Goal: Task Accomplishment & Management: Use online tool/utility

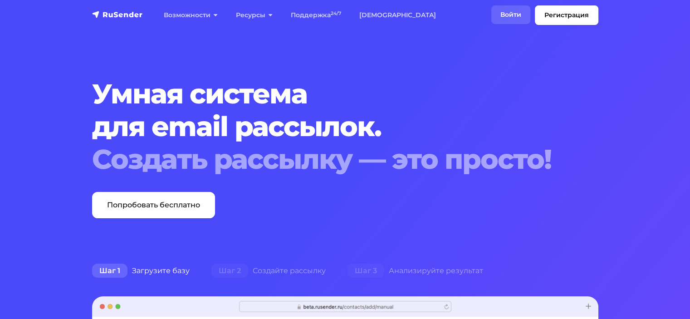
click at [507, 14] on link "Войти" at bounding box center [511, 14] width 39 height 19
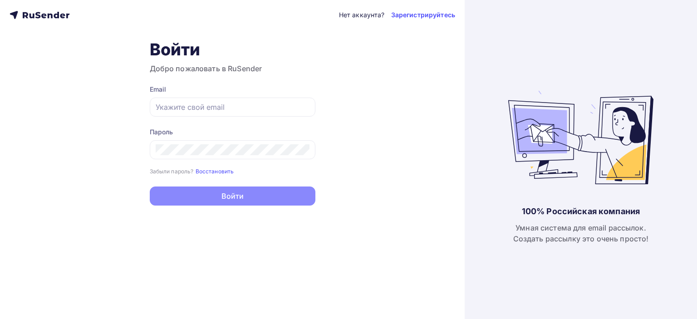
type input "olyas182011@gmail.com"
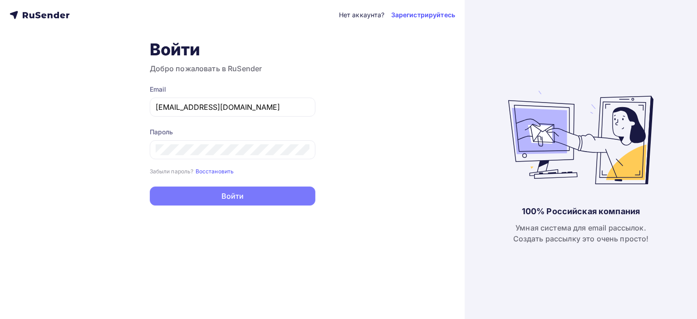
click at [213, 193] on button "Войти" at bounding box center [233, 196] width 166 height 19
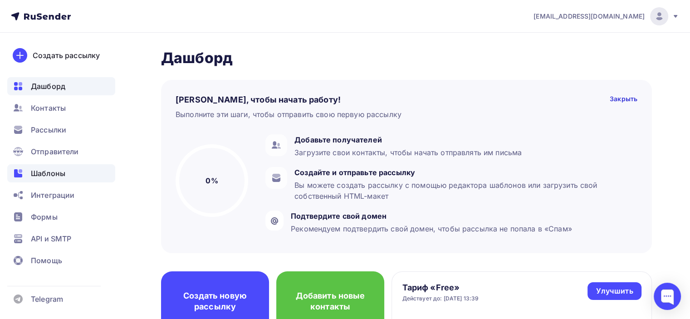
click at [71, 177] on div "Шаблоны" at bounding box center [61, 173] width 108 height 18
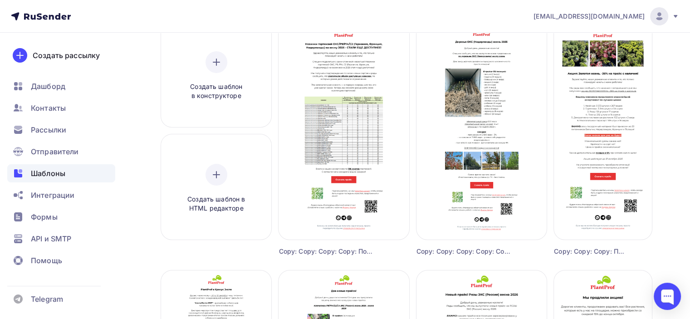
scroll to position [227, 0]
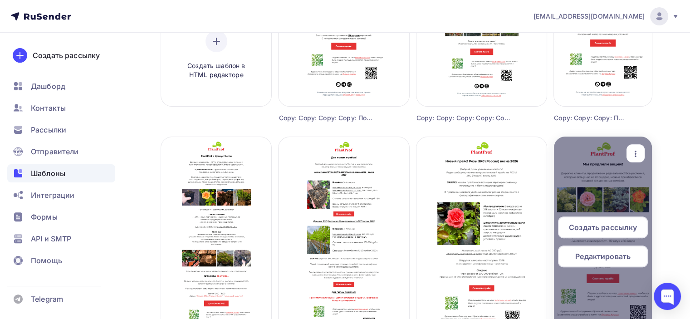
click at [639, 148] on div "button" at bounding box center [636, 154] width 11 height 12
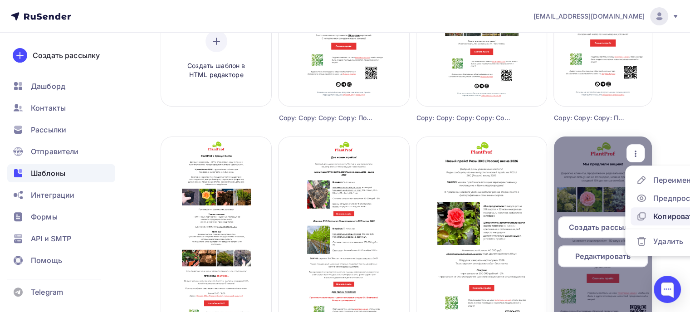
click at [661, 216] on div "Копировать" at bounding box center [676, 216] width 44 height 11
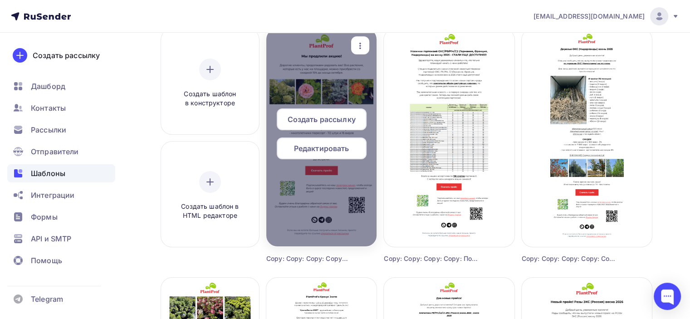
scroll to position [91, 0]
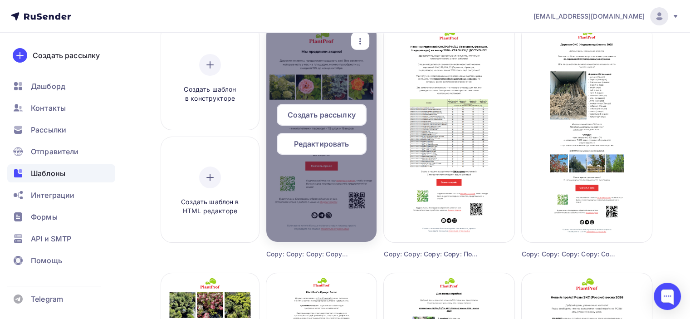
click at [318, 143] on span "Редактировать" at bounding box center [321, 143] width 55 height 11
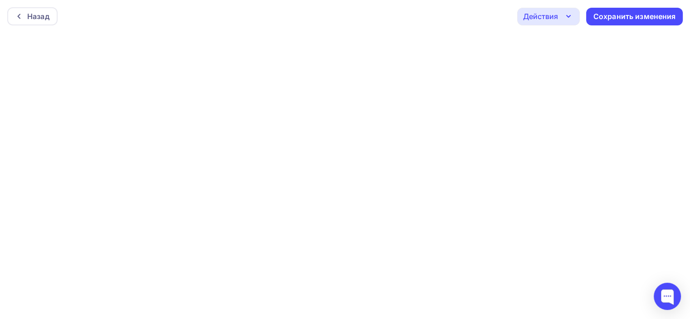
click at [567, 18] on icon "button" at bounding box center [568, 16] width 11 height 11
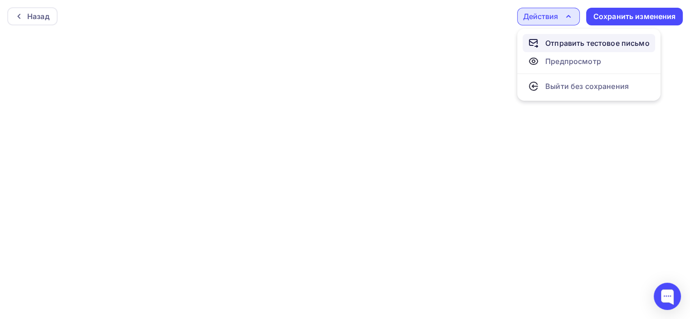
click at [557, 48] on div "Отправить тестовое письмо" at bounding box center [598, 43] width 104 height 11
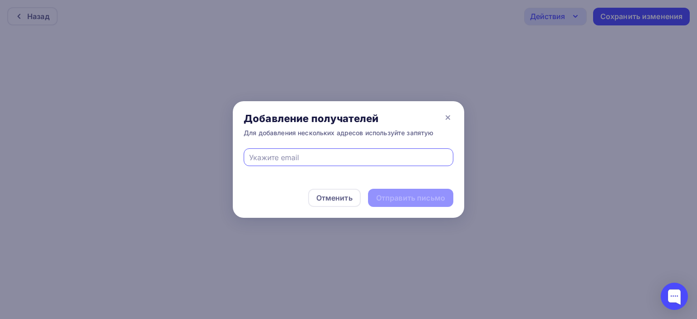
click at [322, 163] on div at bounding box center [349, 157] width 210 height 18
click at [308, 159] on input "text" at bounding box center [348, 157] width 199 height 11
type input "director@plantprof.ru"
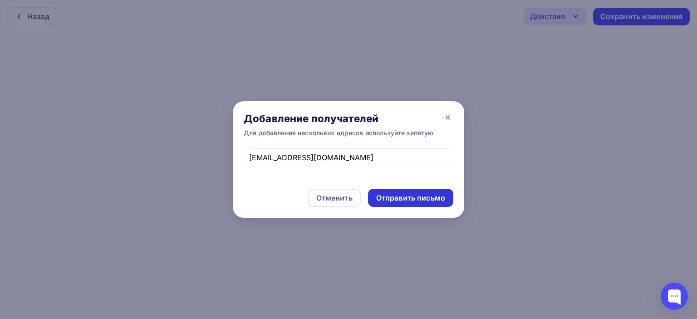
click at [392, 197] on div "Отправить письмо" at bounding box center [410, 198] width 69 height 10
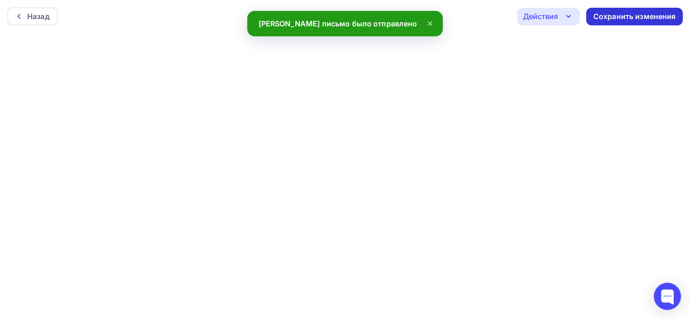
click at [611, 17] on div "Сохранить изменения" at bounding box center [635, 16] width 83 height 10
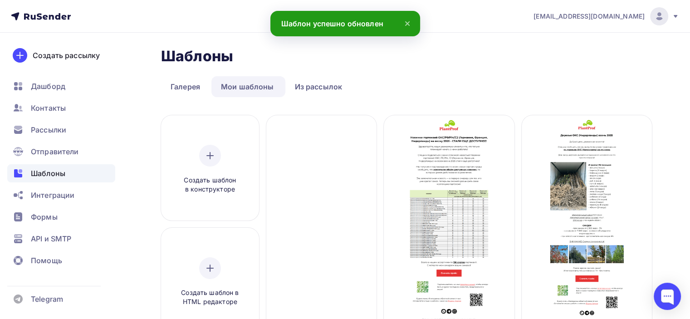
scroll to position [45, 0]
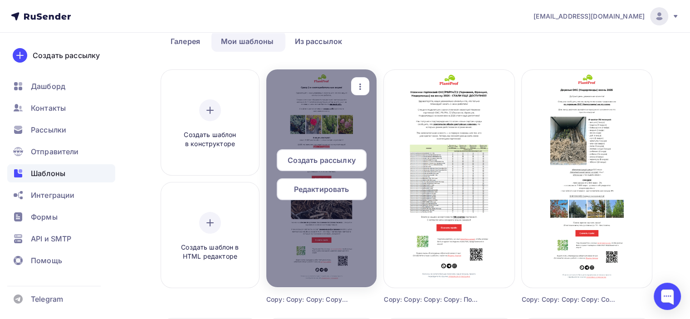
click at [334, 192] on span "Редактировать" at bounding box center [321, 189] width 55 height 11
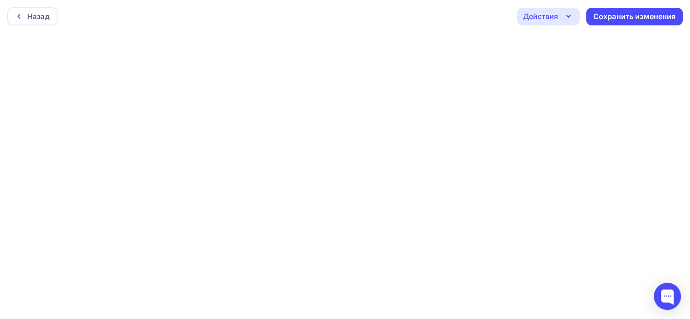
click at [562, 18] on div "Действия" at bounding box center [548, 17] width 63 height 18
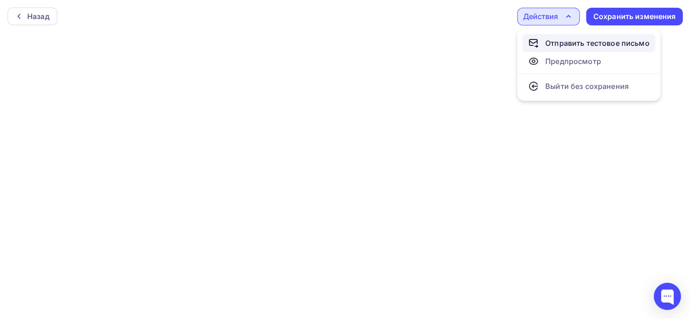
click at [572, 44] on div "Отправить тестовое письмо" at bounding box center [598, 43] width 104 height 11
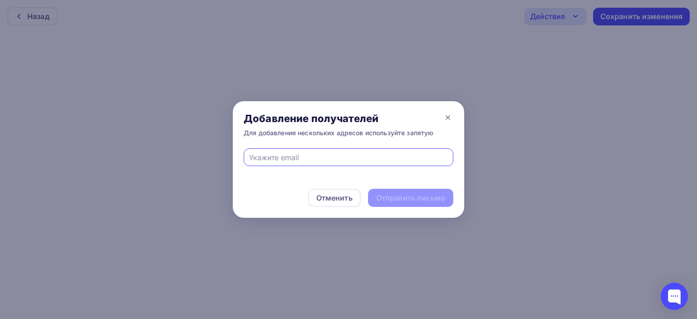
click at [349, 152] on input "text" at bounding box center [348, 157] width 199 height 11
type input "nadyakrh@yandex.ru"
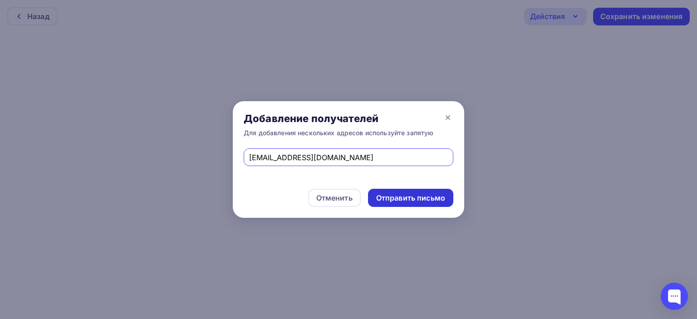
click at [406, 202] on div "Отправить письмо" at bounding box center [410, 198] width 69 height 10
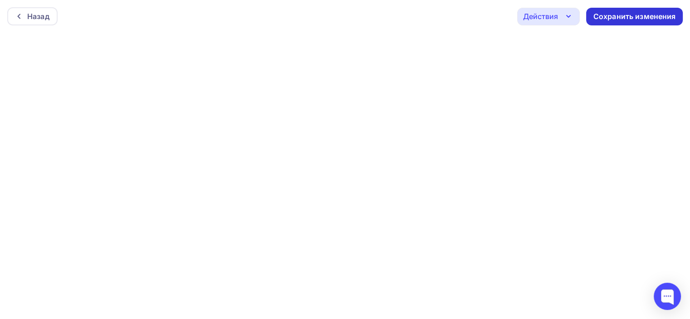
click at [622, 12] on div "Сохранить изменения" at bounding box center [635, 16] width 83 height 10
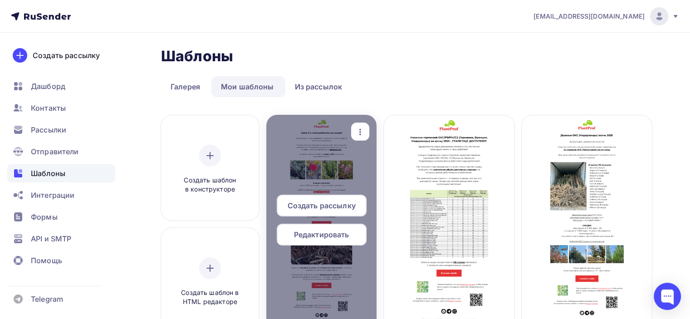
click at [332, 237] on span "Редактировать" at bounding box center [321, 234] width 55 height 11
